Goal: Task Accomplishment & Management: Complete application form

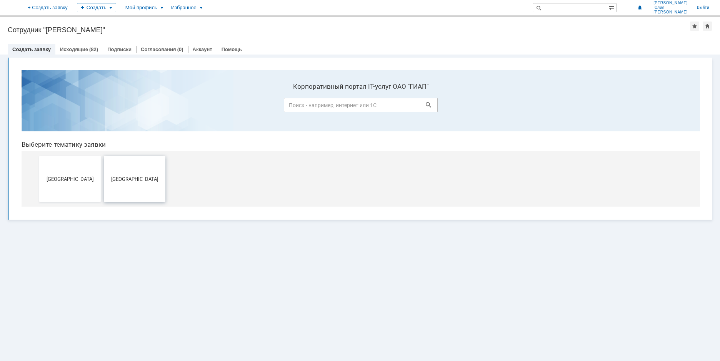
click at [132, 179] on span "[GEOGRAPHIC_DATA]" at bounding box center [134, 179] width 57 height 6
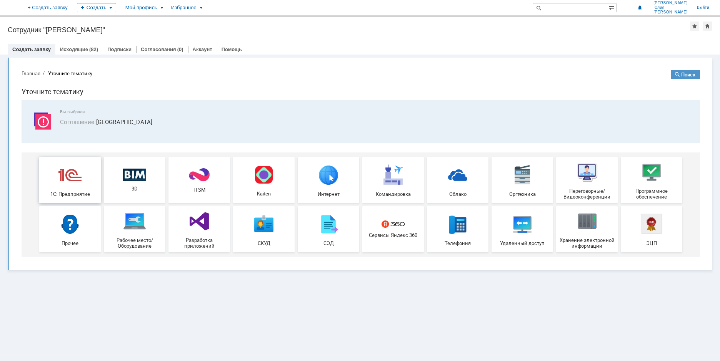
click at [71, 195] on span "1С: Предприятие" at bounding box center [70, 194] width 57 height 6
click at [72, 241] on span "Прочее" at bounding box center [70, 243] width 57 height 6
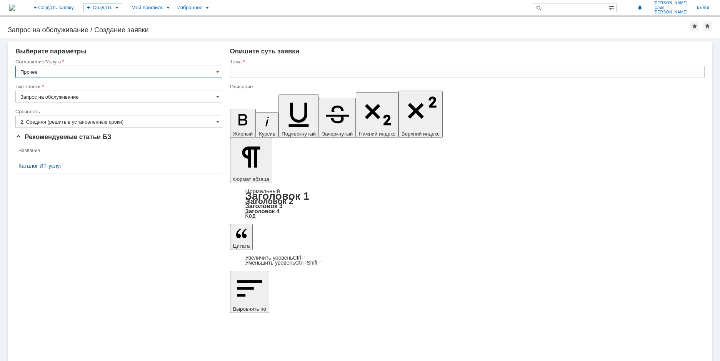
click at [216, 76] on input "Прочее" at bounding box center [118, 72] width 207 height 12
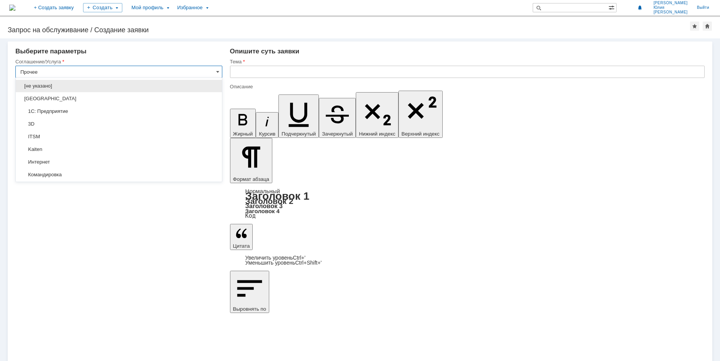
click at [216, 76] on input "Прочее" at bounding box center [118, 72] width 207 height 12
click at [217, 73] on span at bounding box center [217, 72] width 3 height 6
click at [216, 241] on div "Внимание! Выберите параметры Соглашение/Услуга Прочее Тип заявки Запрос на обсл…" at bounding box center [360, 199] width 720 height 323
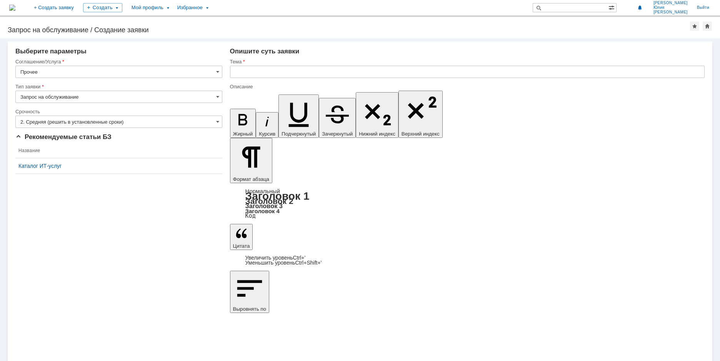
type input "Прочее"
click at [218, 95] on span at bounding box center [217, 97] width 3 height 6
click at [217, 96] on span at bounding box center [217, 97] width 3 height 6
